Goal: Navigation & Orientation: Find specific page/section

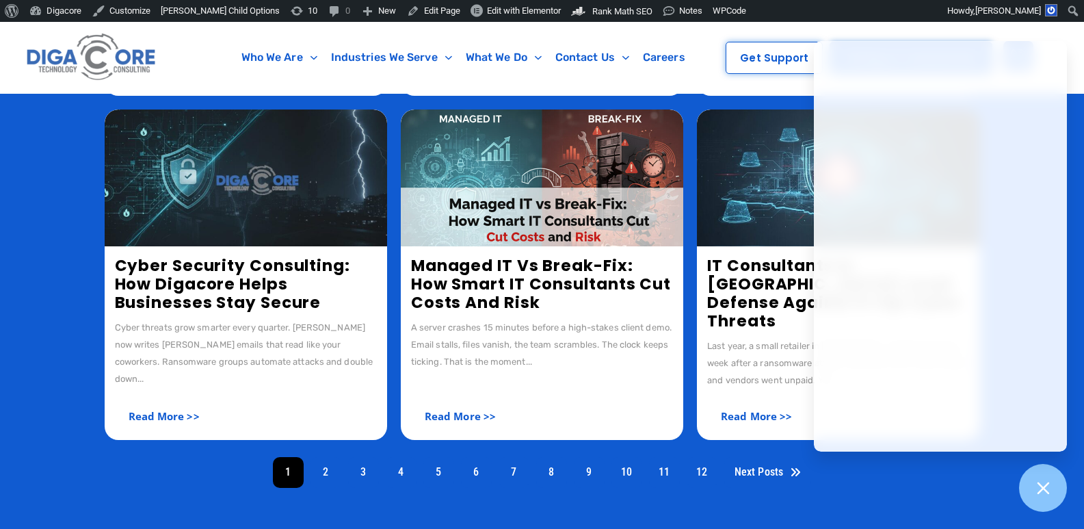
scroll to position [616, 0]
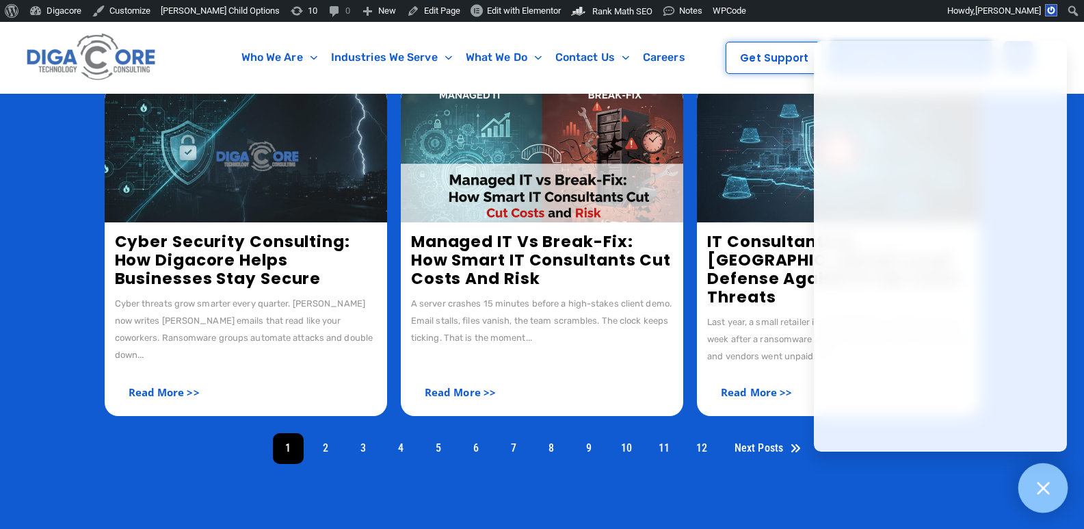
click at [1050, 490] on icon at bounding box center [1043, 488] width 18 height 18
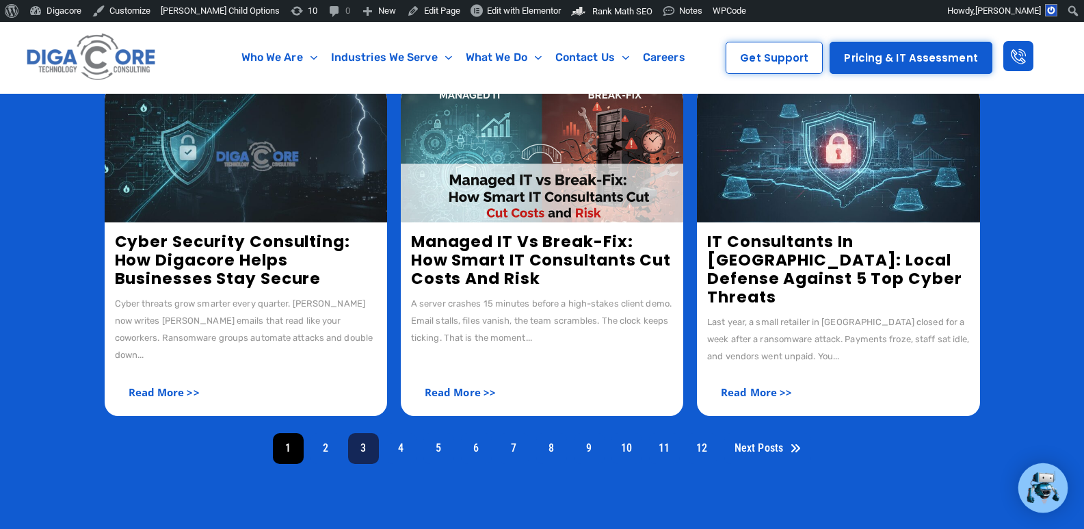
click at [361, 435] on link "3" at bounding box center [363, 448] width 31 height 31
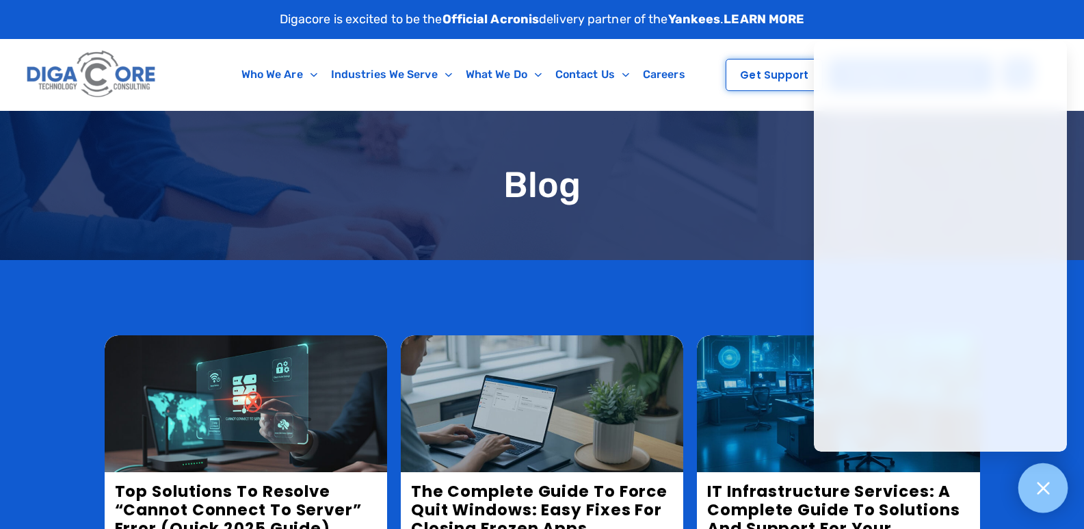
click at [1043, 492] on icon at bounding box center [1043, 488] width 18 height 18
